Goal: Learn about a topic: Learn about a topic

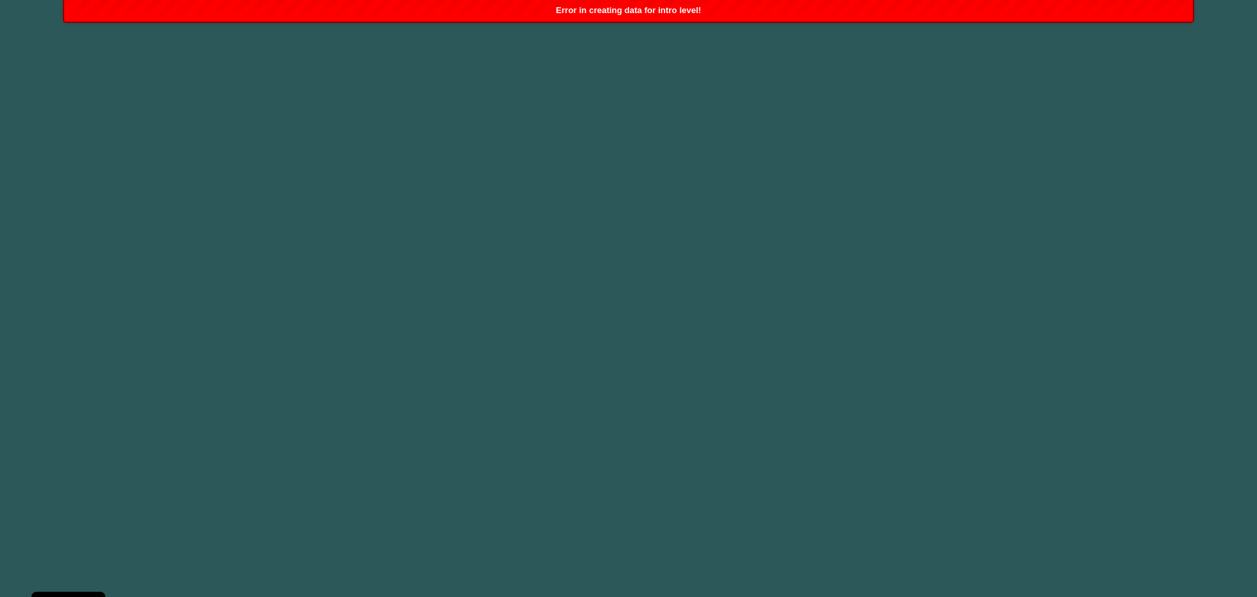
click at [688, 16] on div "Error in creating data for intro level!" at bounding box center [628, 11] width 1129 height 22
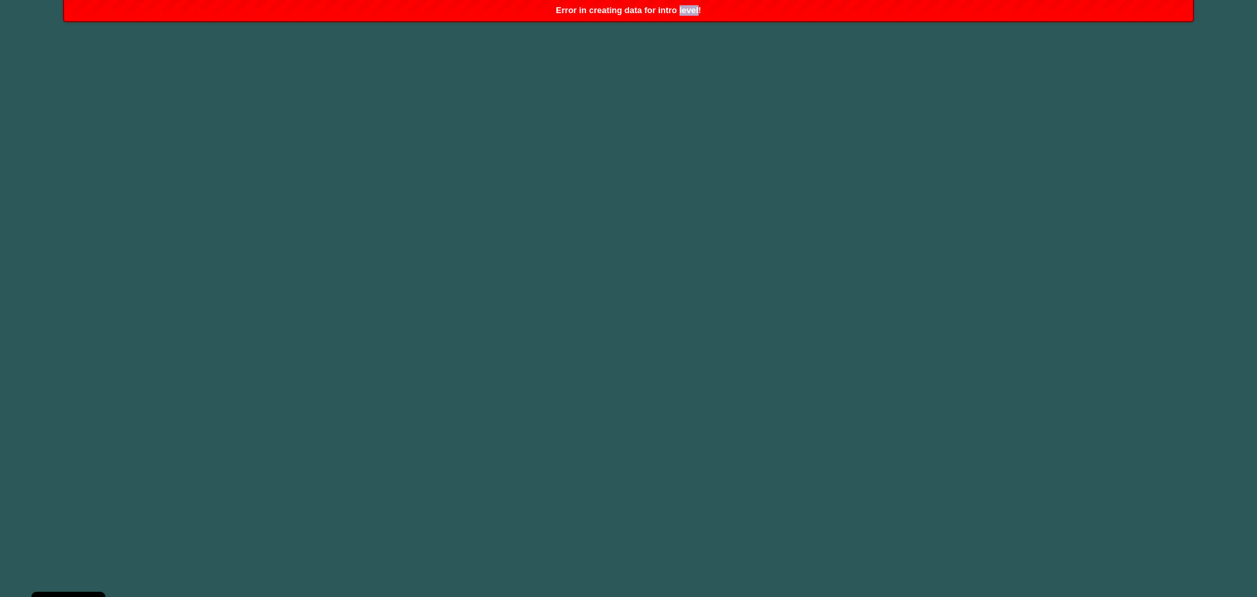
click at [688, 16] on li "Error in creating data for intro level!" at bounding box center [628, 11] width 1131 height 22
